Goal: Task Accomplishment & Management: Complete application form

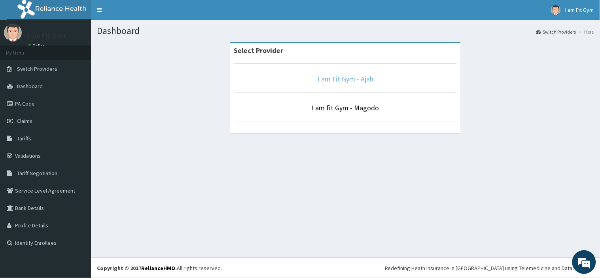
click at [361, 81] on link "I am Fit Gym - Ajah" at bounding box center [346, 78] width 56 height 9
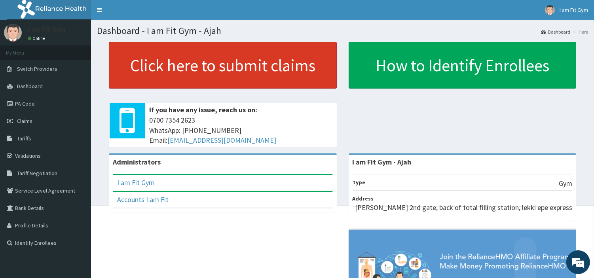
click at [308, 68] on link "Click here to submit claims" at bounding box center [223, 65] width 228 height 47
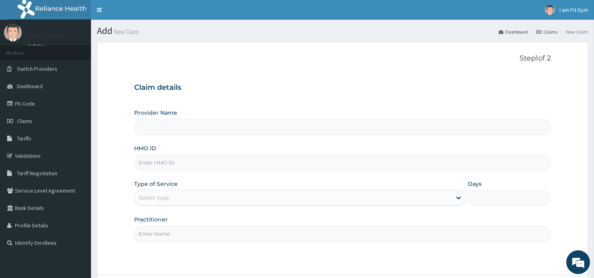
type input "I am Fit Gym - Ajah"
type input "1"
click at [167, 238] on input "Practitioner" at bounding box center [342, 233] width 416 height 15
type input "razzie"
click at [175, 164] on input "HMO ID" at bounding box center [342, 162] width 416 height 15
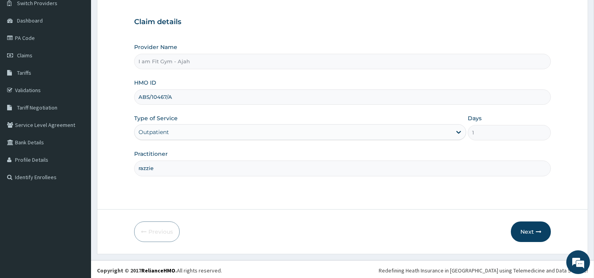
scroll to position [68, 0]
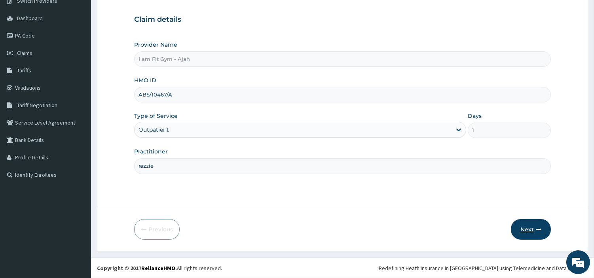
type input "ABS/10467/A"
click at [530, 234] on button "Next" at bounding box center [531, 229] width 40 height 21
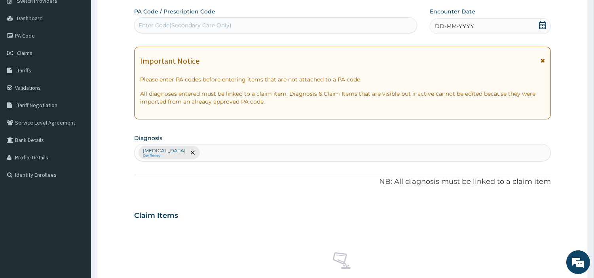
click at [447, 29] on span "DD-MM-YYYY" at bounding box center [454, 26] width 39 height 8
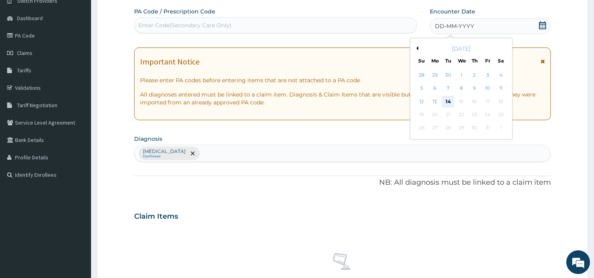
click at [446, 100] on div "14" at bounding box center [448, 102] width 12 height 12
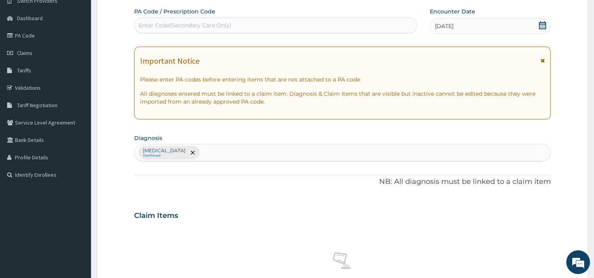
click at [168, 25] on div "Enter Code(Secondary Care Only)" at bounding box center [184, 25] width 93 height 8
type input "PA/807A89"
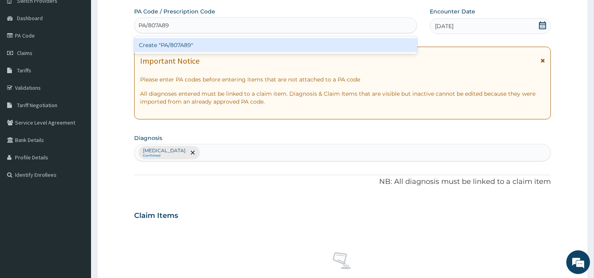
click at [209, 45] on div "Create "PA/807A89"" at bounding box center [275, 45] width 283 height 14
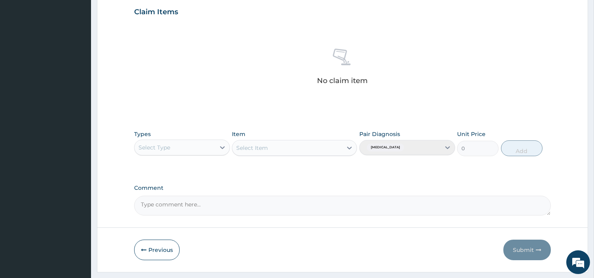
scroll to position [299, 0]
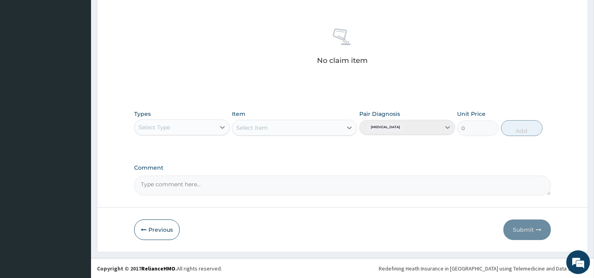
type input "PA/807A89"
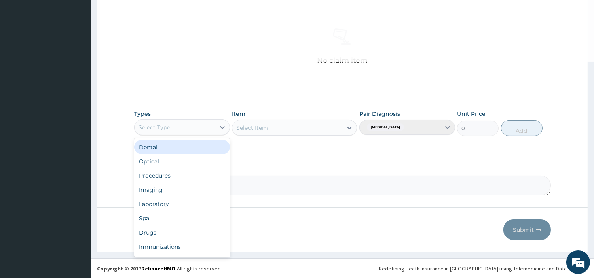
click at [202, 126] on div "Select Type" at bounding box center [174, 127] width 81 height 13
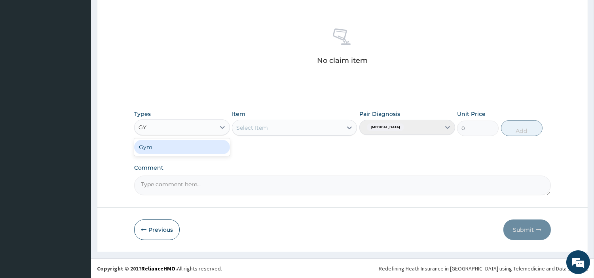
type input "GYM"
click at [198, 145] on div "Gym" at bounding box center [182, 147] width 96 height 14
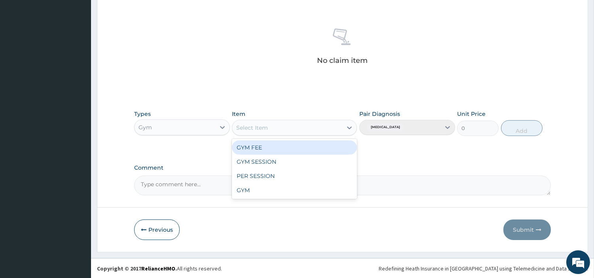
click at [283, 131] on div "Select Item" at bounding box center [287, 127] width 110 height 13
click at [275, 148] on div "GYM FEE" at bounding box center [294, 147] width 125 height 14
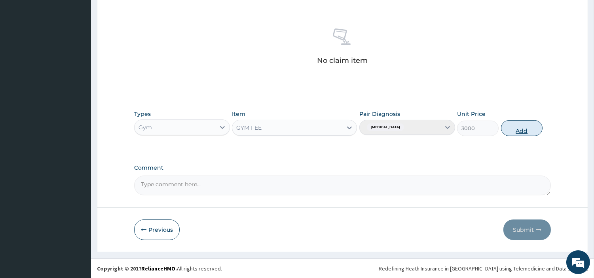
click at [518, 127] on button "Add" at bounding box center [522, 128] width 42 height 16
type input "0"
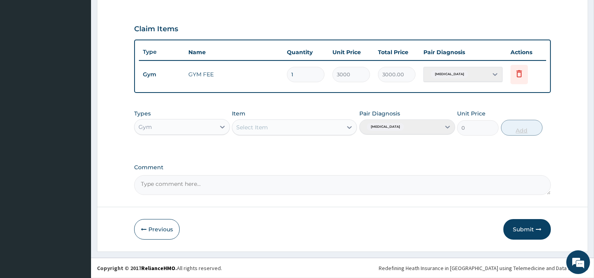
scroll to position [261, 0]
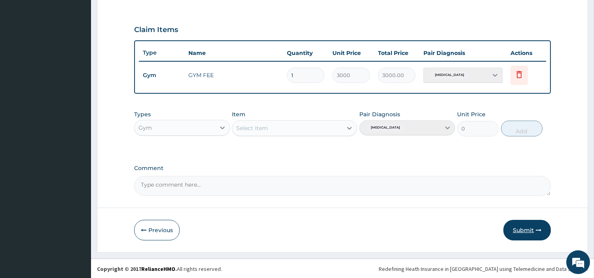
click at [527, 230] on button "Submit" at bounding box center [526, 230] width 47 height 21
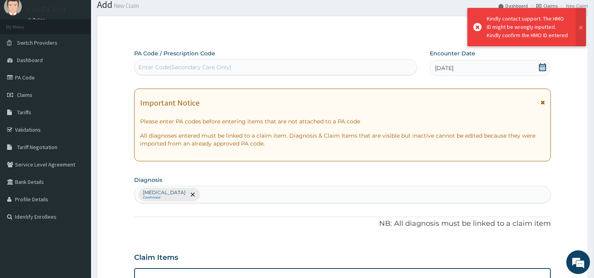
scroll to position [254, 0]
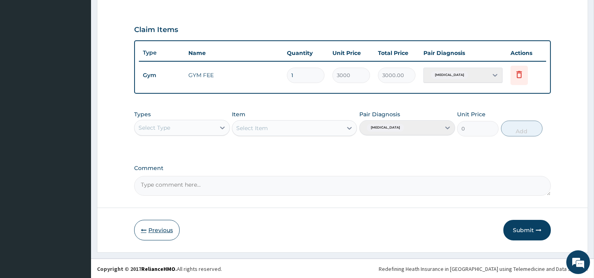
click at [164, 231] on button "Previous" at bounding box center [156, 230] width 45 height 21
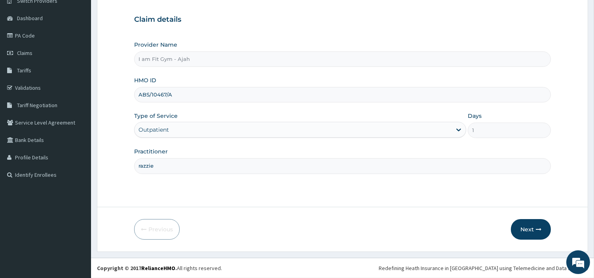
click at [149, 93] on input "ABS/10467/A" at bounding box center [342, 94] width 416 height 15
type input "ABP/10467/A"
click at [528, 232] on button "Next" at bounding box center [531, 229] width 40 height 21
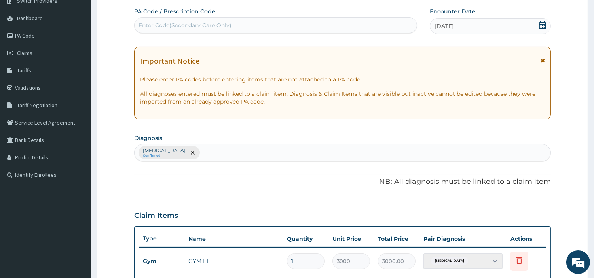
click at [180, 27] on div "Enter Code(Secondary Care Only)" at bounding box center [184, 25] width 93 height 8
type input "PA/807A89"
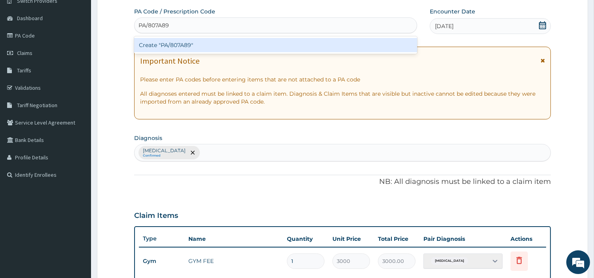
click at [206, 45] on div "Create "PA/807A89"" at bounding box center [275, 45] width 283 height 14
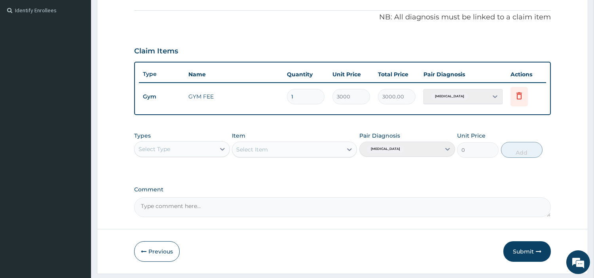
scroll to position [244, 0]
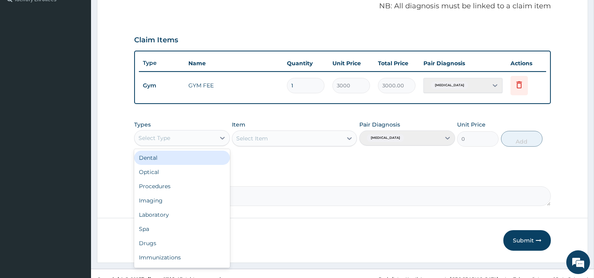
click at [204, 132] on div "Select Type" at bounding box center [174, 138] width 81 height 13
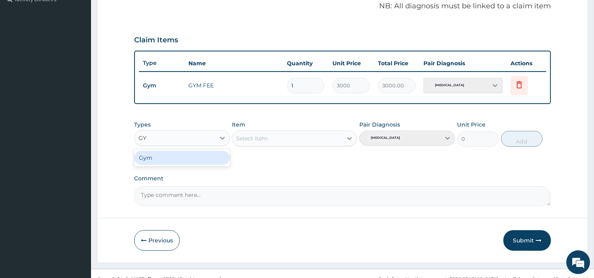
type input "GYM"
click at [204, 153] on div "Gym" at bounding box center [182, 158] width 96 height 14
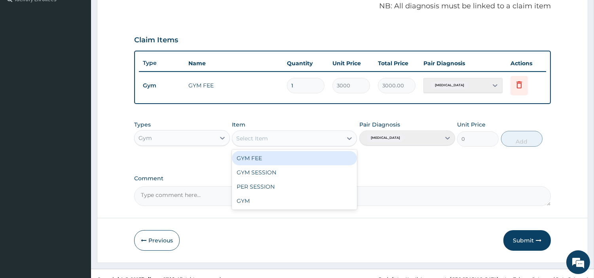
click at [312, 136] on div "Select Item" at bounding box center [287, 138] width 110 height 13
click at [300, 156] on div "GYM FEE" at bounding box center [294, 158] width 125 height 14
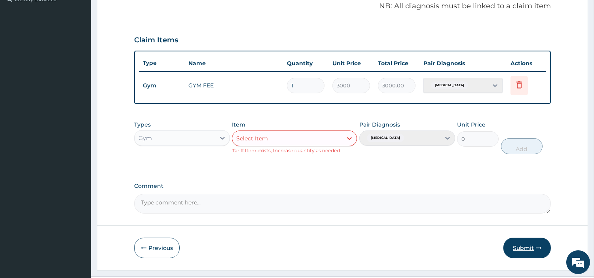
click at [540, 250] on icon "button" at bounding box center [538, 248] width 6 height 6
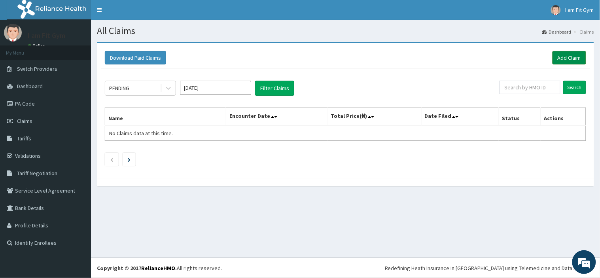
click at [575, 54] on link "Add Claim" at bounding box center [569, 57] width 34 height 13
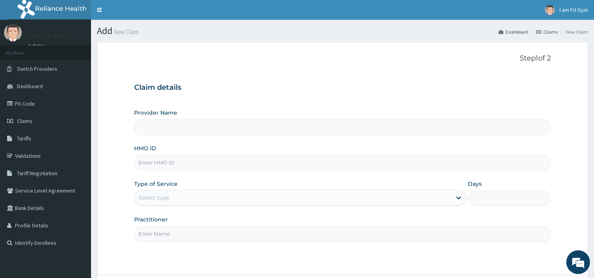
click at [163, 233] on input "Practitioner" at bounding box center [342, 233] width 416 height 15
type input "I am Fit Gym - Ajah"
type input "1"
type input "razzie"
click at [153, 161] on input "HMO ID" at bounding box center [342, 162] width 416 height 15
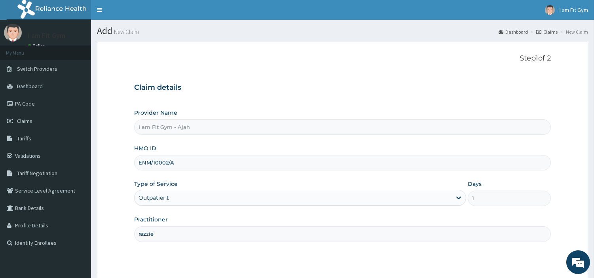
scroll to position [68, 0]
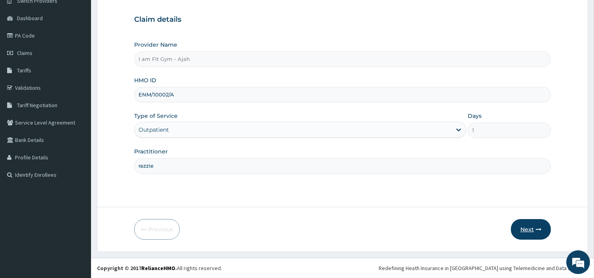
type input "ENM/10002/A"
click at [532, 228] on button "Next" at bounding box center [531, 229] width 40 height 21
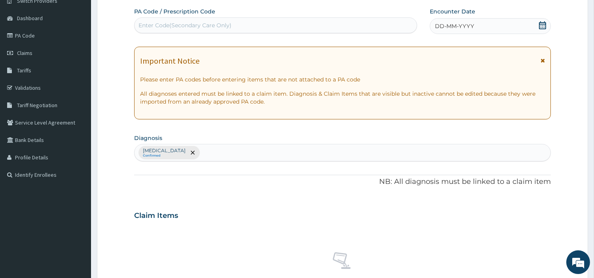
click at [457, 27] on span "DD-MM-YYYY" at bounding box center [454, 26] width 39 height 8
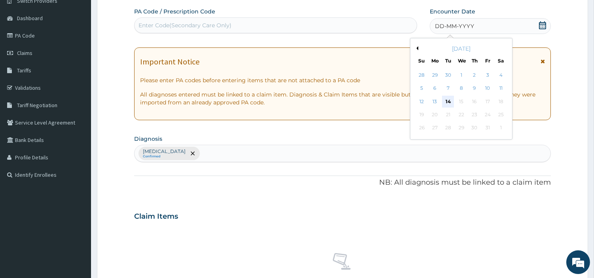
click at [446, 99] on div "14" at bounding box center [448, 102] width 12 height 12
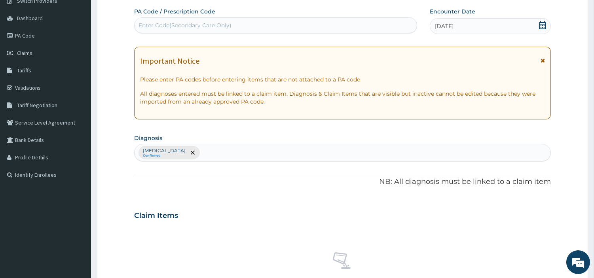
click at [157, 23] on div "Enter Code(Secondary Care Only)" at bounding box center [184, 25] width 93 height 8
type input "PA/160A8A"
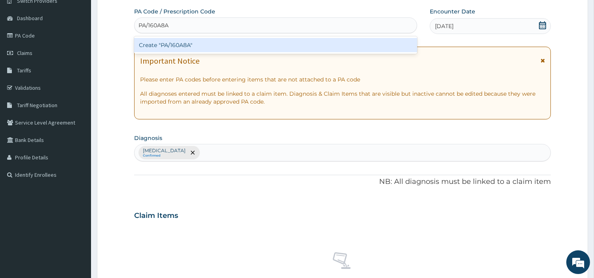
click at [206, 49] on div "Create "PA/160A8A"" at bounding box center [275, 45] width 283 height 14
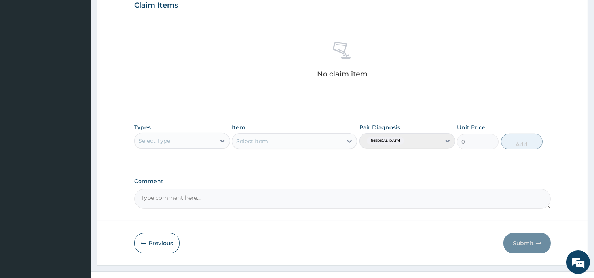
scroll to position [297, 0]
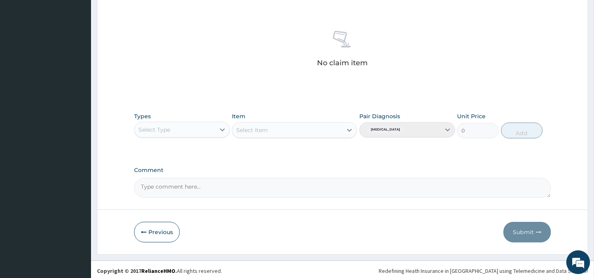
type input "PA/160A8A"
click at [178, 132] on div "Select Type" at bounding box center [174, 129] width 81 height 13
type input "GYM"
click at [190, 147] on div "Gym" at bounding box center [182, 149] width 96 height 14
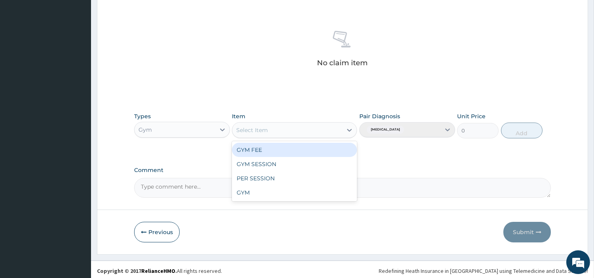
click at [275, 132] on div "Select Item" at bounding box center [287, 130] width 110 height 13
click at [278, 151] on div "GYM FEE" at bounding box center [294, 150] width 125 height 14
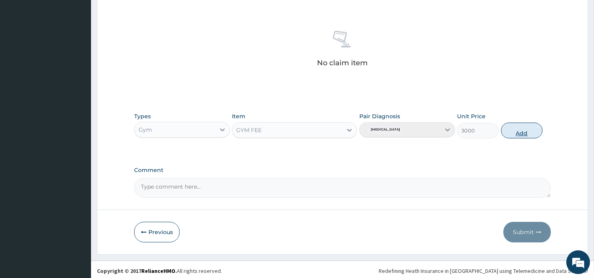
click at [519, 129] on button "Add" at bounding box center [522, 131] width 42 height 16
type input "0"
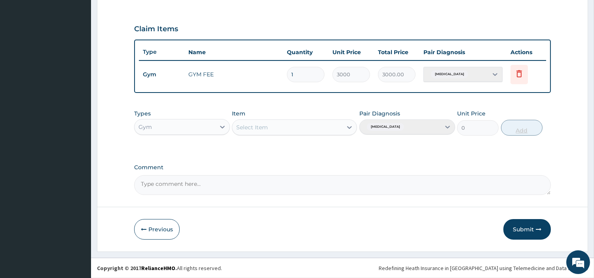
scroll to position [261, 0]
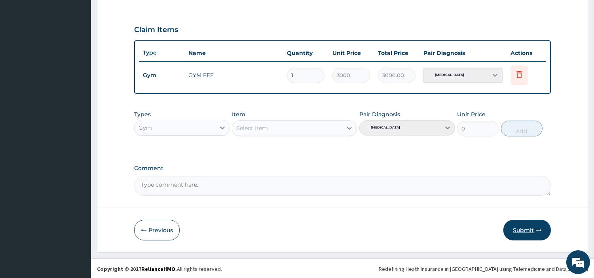
click at [525, 226] on button "Submit" at bounding box center [526, 230] width 47 height 21
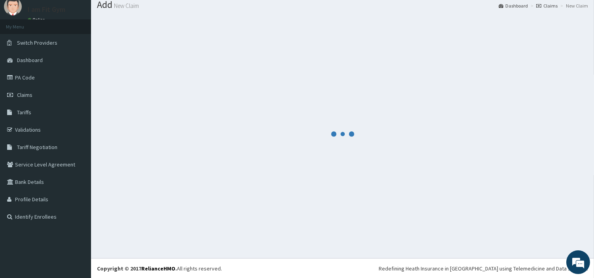
scroll to position [254, 0]
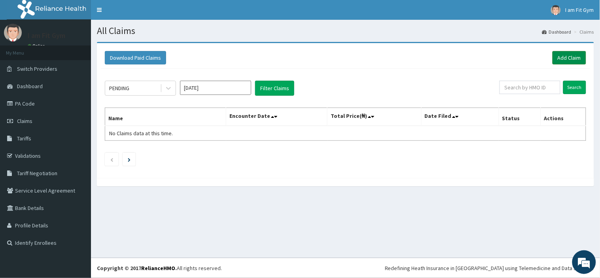
click at [573, 55] on link "Add Claim" at bounding box center [569, 57] width 34 height 13
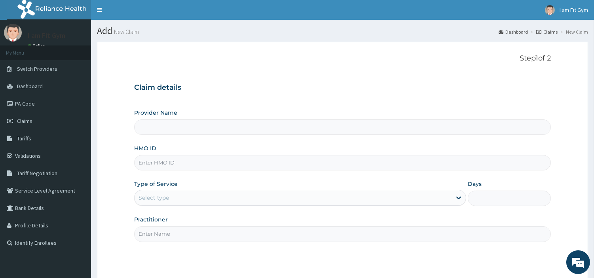
click at [166, 233] on input "Practitioner" at bounding box center [342, 233] width 416 height 15
type input "I am Fit Gym - Ajah"
type input "1"
type input "razzie"
click at [148, 163] on input "HMO ID" at bounding box center [342, 162] width 416 height 15
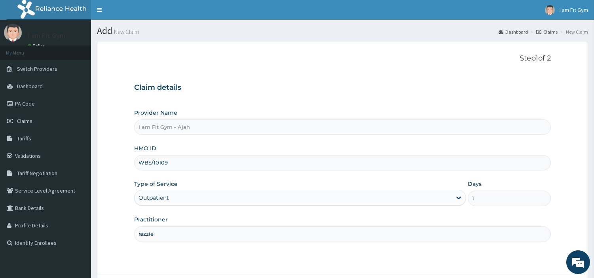
type input "WBS/10109/A"
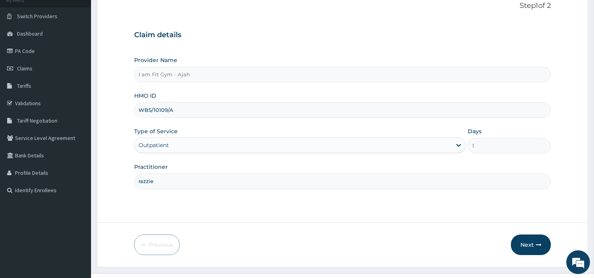
scroll to position [68, 0]
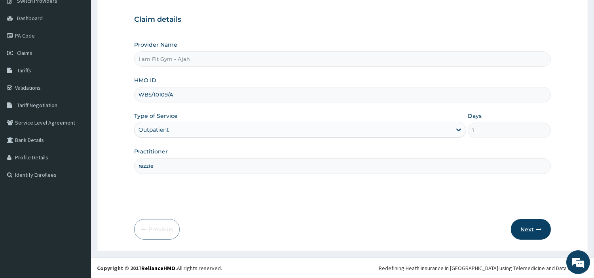
click at [533, 228] on button "Next" at bounding box center [531, 229] width 40 height 21
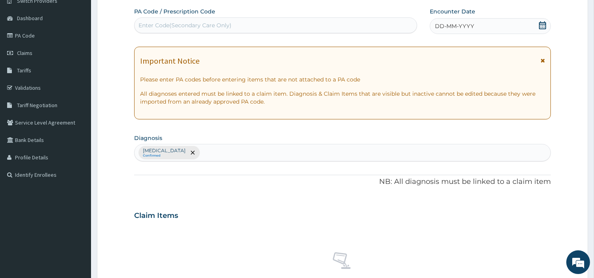
click at [455, 24] on span "DD-MM-YYYY" at bounding box center [454, 26] width 39 height 8
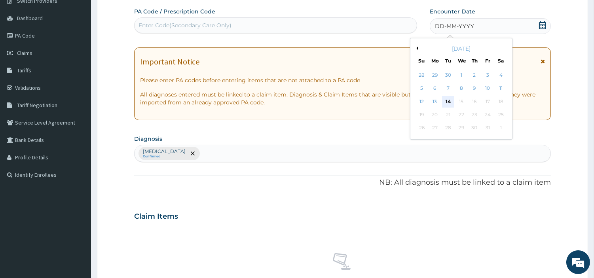
click at [447, 99] on div "14" at bounding box center [448, 102] width 12 height 12
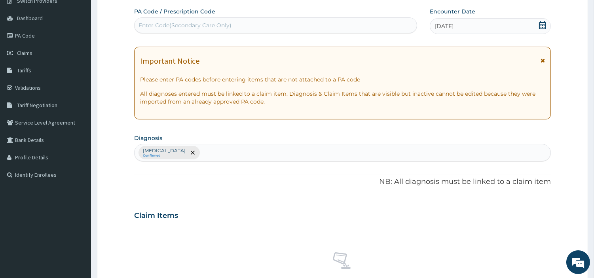
click at [143, 26] on div "Enter Code(Secondary Care Only)" at bounding box center [184, 25] width 93 height 8
type input "PA/9776CA"
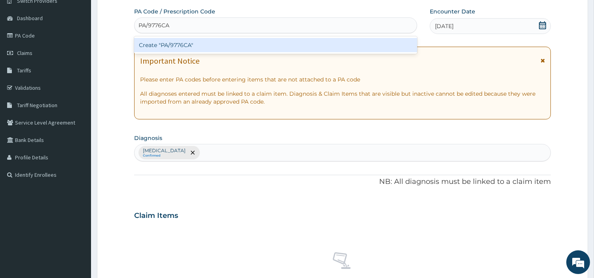
click at [206, 49] on div "Create "PA/9776CA"" at bounding box center [275, 45] width 283 height 14
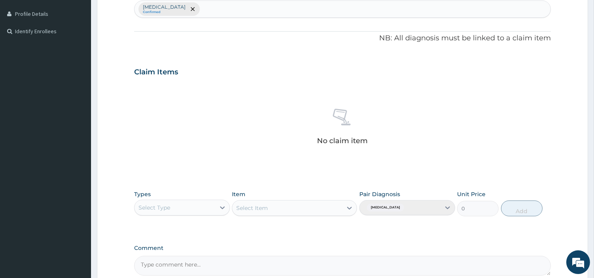
scroll to position [228, 0]
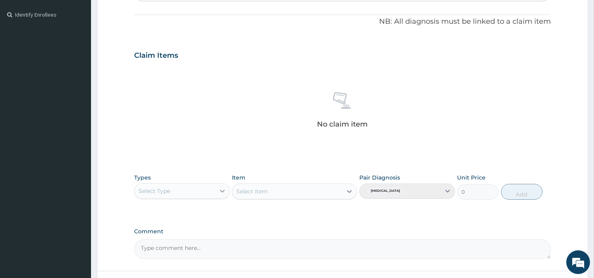
click at [220, 193] on icon at bounding box center [222, 191] width 8 height 8
type input "GYM"
click at [212, 212] on div "Gym" at bounding box center [182, 211] width 96 height 14
click at [313, 195] on div "Select Item" at bounding box center [287, 191] width 110 height 13
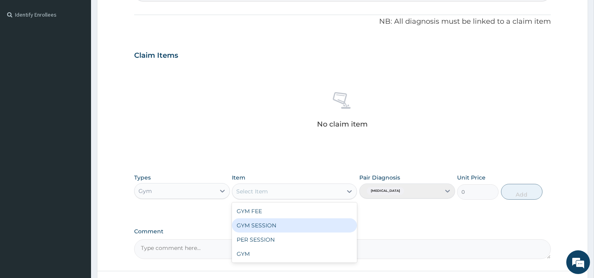
click at [305, 218] on div "GYM SESSION" at bounding box center [294, 225] width 125 height 14
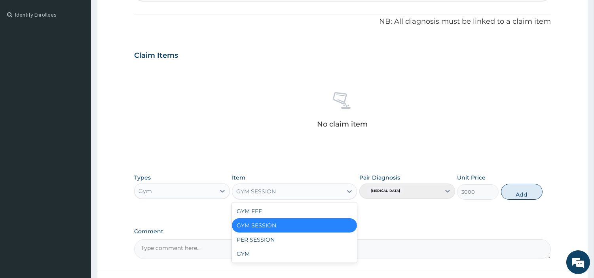
click at [315, 194] on div "GYM SESSION" at bounding box center [287, 191] width 110 height 13
click at [305, 208] on div "GYM FEE" at bounding box center [294, 211] width 125 height 14
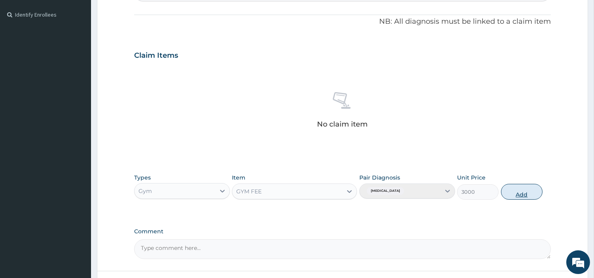
click at [534, 191] on button "Add" at bounding box center [522, 192] width 42 height 16
type input "0"
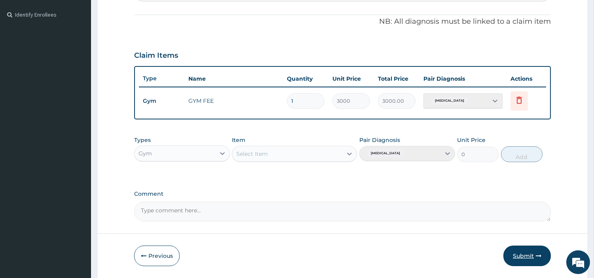
click at [520, 254] on button "Submit" at bounding box center [526, 256] width 47 height 21
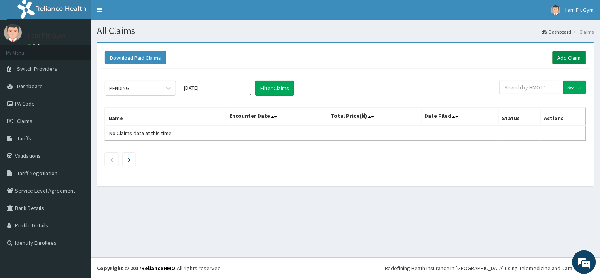
click at [577, 58] on link "Add Claim" at bounding box center [569, 57] width 34 height 13
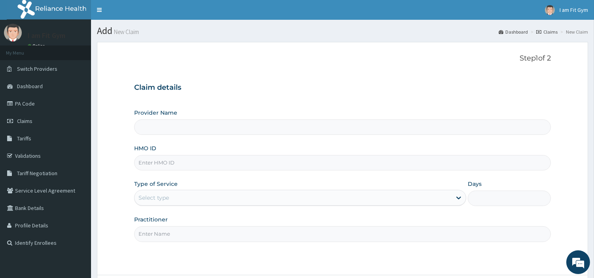
type input "I am Fit Gym - Ajah"
type input "1"
click at [149, 235] on input "Practitioner" at bounding box center [342, 233] width 416 height 15
type input "razzie"
click at [151, 165] on input "HMO ID" at bounding box center [342, 162] width 416 height 15
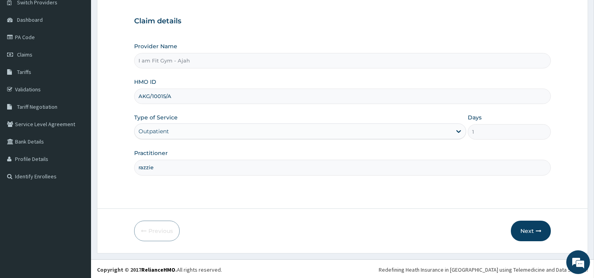
scroll to position [68, 0]
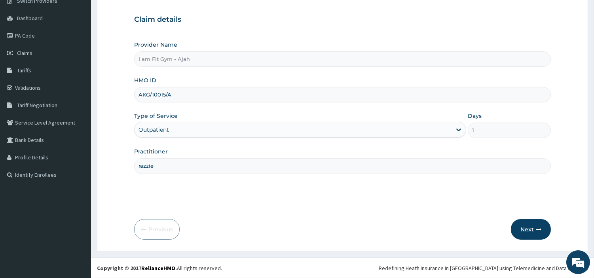
type input "AKG/10015/A"
click at [530, 231] on button "Next" at bounding box center [531, 229] width 40 height 21
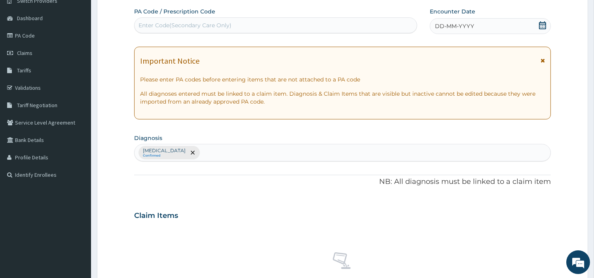
click at [452, 25] on span "DD-MM-YYYY" at bounding box center [454, 26] width 39 height 8
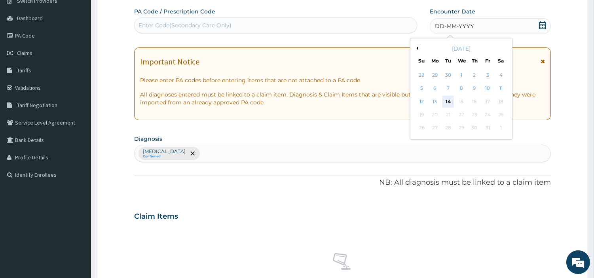
click at [448, 103] on div "14" at bounding box center [448, 102] width 12 height 12
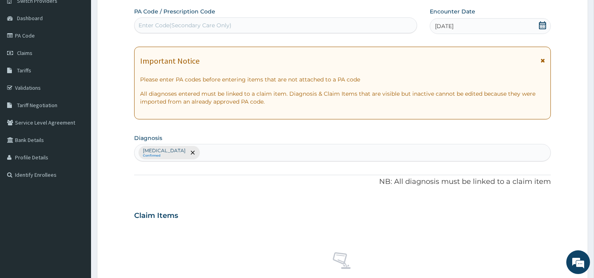
click at [149, 23] on div "Enter Code(Secondary Care Only)" at bounding box center [184, 25] width 93 height 8
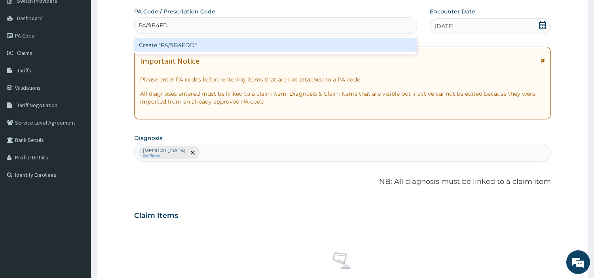
type input "PA/9B4FDD"
click at [202, 45] on div "Create "PA/9B4FDD"" at bounding box center [275, 45] width 283 height 14
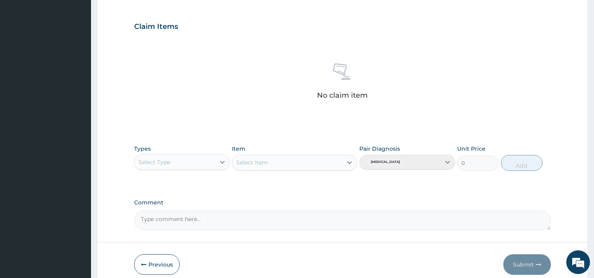
scroll to position [261, 0]
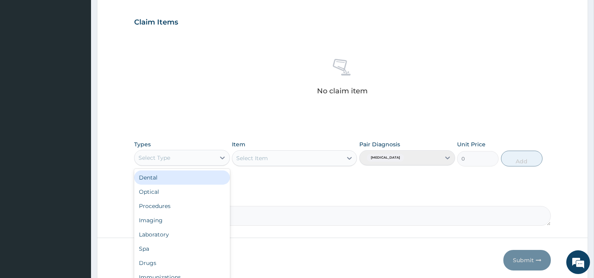
click at [188, 159] on div "Select Type" at bounding box center [174, 157] width 81 height 13
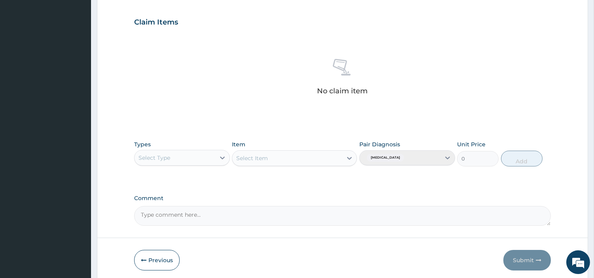
click at [187, 158] on div "Select Type" at bounding box center [174, 157] width 81 height 13
type input "GYM"
click at [191, 175] on div "Gym" at bounding box center [182, 177] width 96 height 14
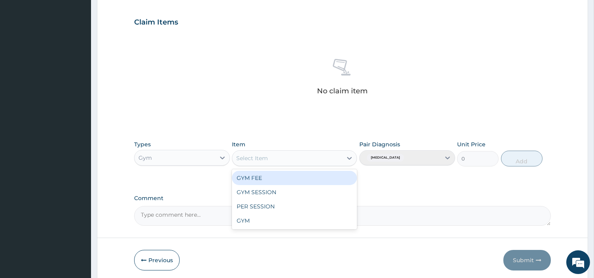
click at [261, 159] on div "Select Item" at bounding box center [252, 158] width 32 height 8
click at [266, 178] on div "GYM FEE" at bounding box center [294, 178] width 125 height 14
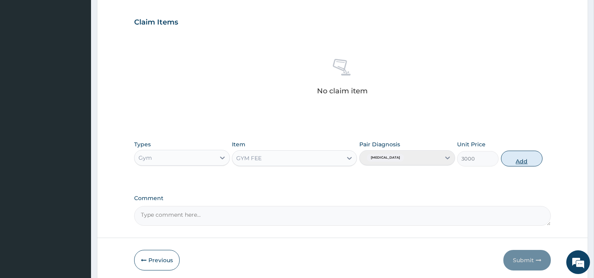
click at [534, 159] on button "Add" at bounding box center [522, 159] width 42 height 16
type input "0"
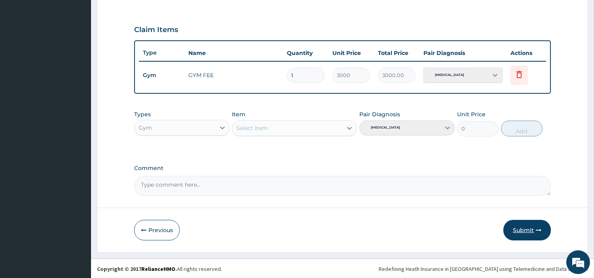
click at [529, 231] on button "Submit" at bounding box center [526, 230] width 47 height 21
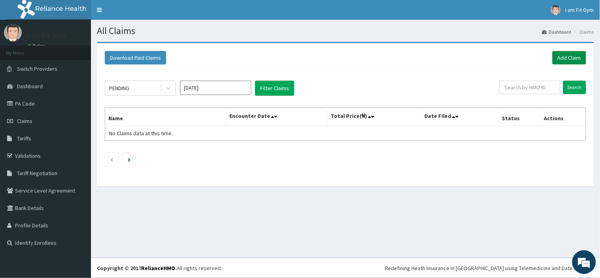
click at [575, 57] on link "Add Claim" at bounding box center [569, 57] width 34 height 13
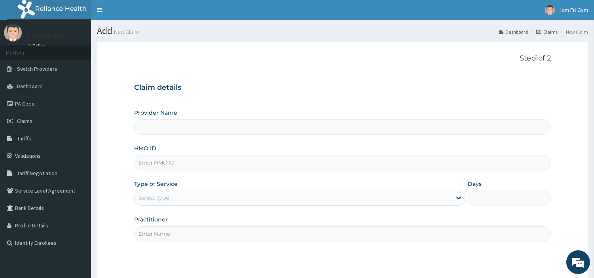
type input "I am Fit Gym - Ajah"
type input "1"
click at [175, 230] on input "Practitioner" at bounding box center [342, 233] width 416 height 15
type input "razzie"
click at [164, 160] on input "HMO ID" at bounding box center [342, 162] width 416 height 15
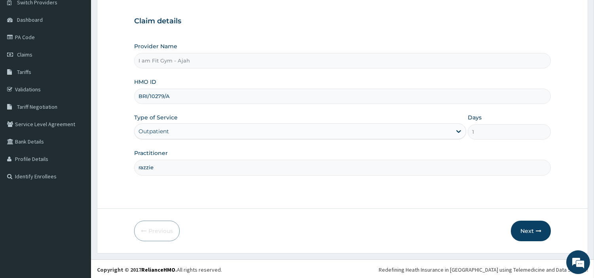
scroll to position [68, 0]
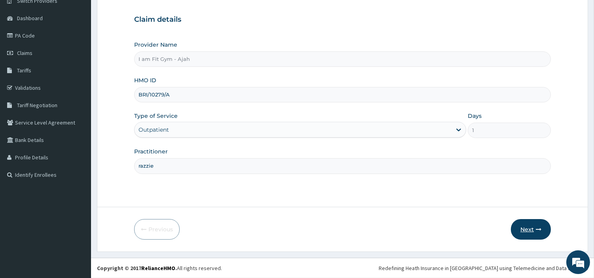
type input "BRI/10279/A"
click at [529, 230] on button "Next" at bounding box center [531, 229] width 40 height 21
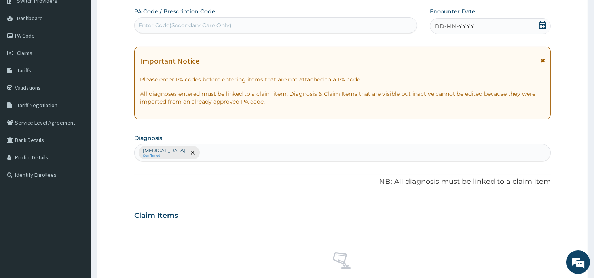
click at [529, 230] on div "No claim item" at bounding box center [342, 271] width 416 height 91
click at [466, 26] on span "DD-MM-YYYY" at bounding box center [454, 26] width 39 height 8
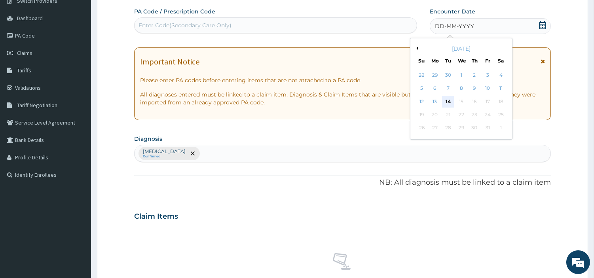
click at [447, 100] on div "14" at bounding box center [448, 102] width 12 height 12
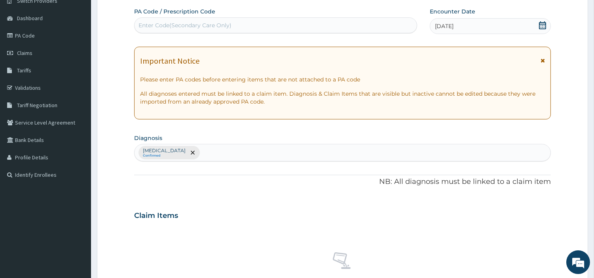
click at [168, 25] on div "Enter Code(Secondary Care Only)" at bounding box center [184, 25] width 93 height 8
type input "PA/B9D7BB"
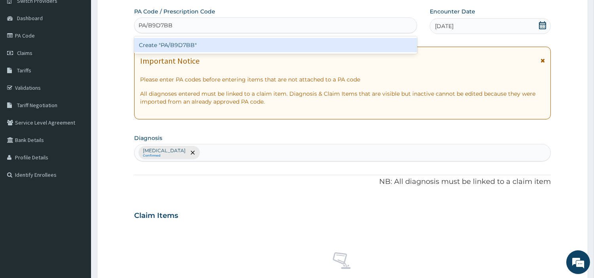
click at [221, 50] on div "Create "PA/B9D7BB"" at bounding box center [275, 45] width 283 height 14
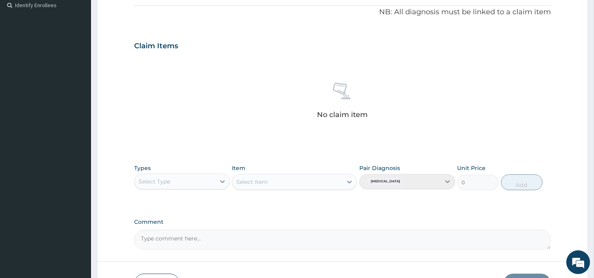
scroll to position [244, 0]
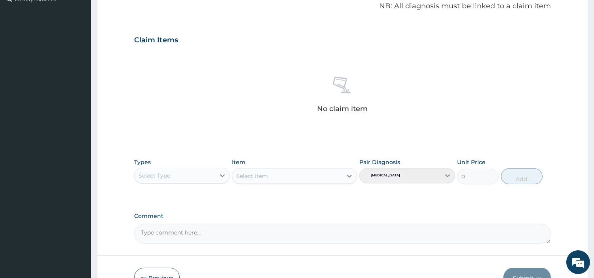
click at [199, 178] on div "Select Type" at bounding box center [174, 175] width 81 height 13
type input "GYM"
click at [191, 197] on div "Gym" at bounding box center [182, 195] width 96 height 14
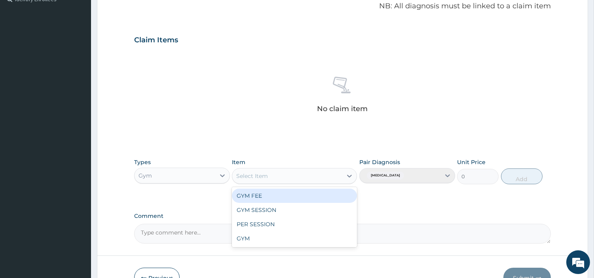
click at [310, 175] on div "Select Item" at bounding box center [287, 176] width 110 height 13
click at [270, 197] on div "GYM FEE" at bounding box center [294, 196] width 125 height 14
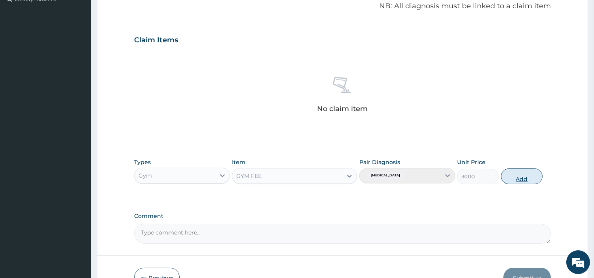
click at [520, 178] on button "Add" at bounding box center [522, 176] width 42 height 16
type input "0"
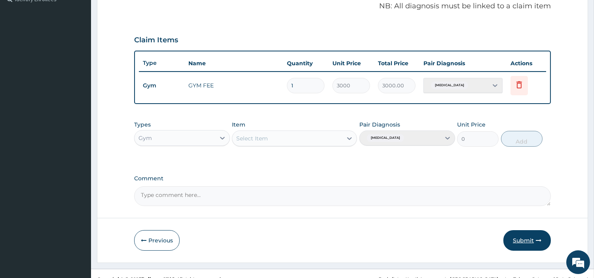
click at [517, 240] on button "Submit" at bounding box center [526, 240] width 47 height 21
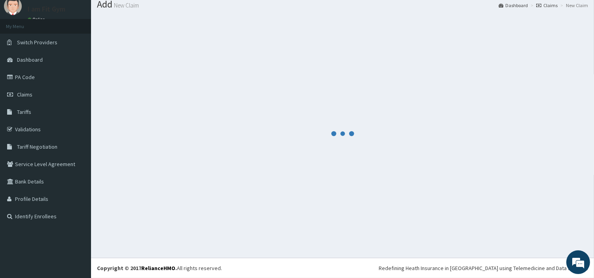
scroll to position [26, 0]
click at [517, 238] on div at bounding box center [342, 134] width 491 height 236
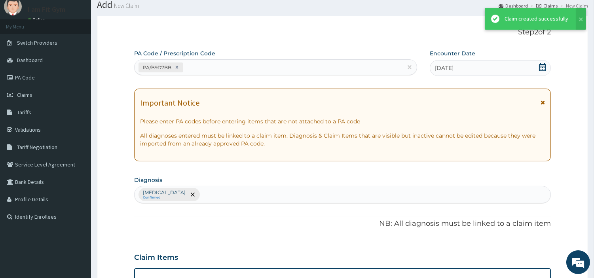
scroll to position [244, 0]
